Goal: Task Accomplishment & Management: Manage account settings

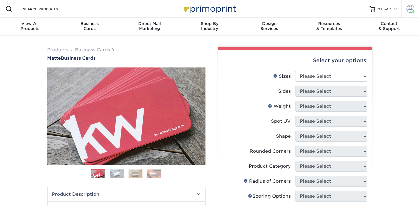
click at [409, 7] on span at bounding box center [411, 9] width 8 height 8
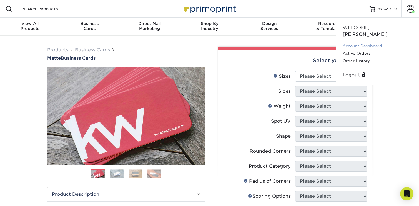
click at [365, 42] on link "Account Dashboard" at bounding box center [378, 46] width 70 height 8
click at [360, 42] on link "Account Dashboard" at bounding box center [378, 46] width 70 height 8
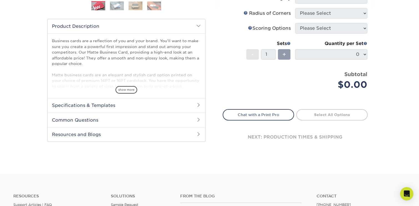
scroll to position [168, 0]
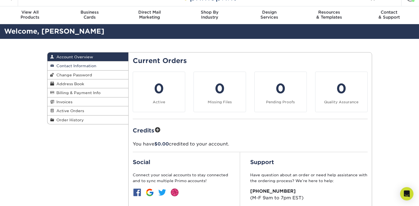
scroll to position [11, 0]
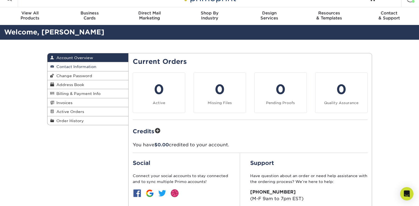
click at [81, 66] on span "Contact Information" at bounding box center [75, 66] width 42 height 4
